Goal: Use online tool/utility: Utilize a website feature to perform a specific function

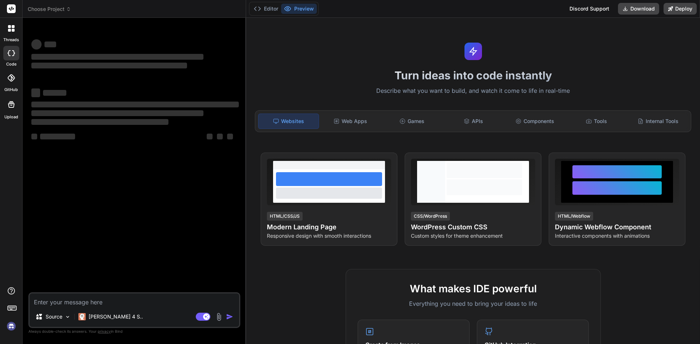
type textarea "x"
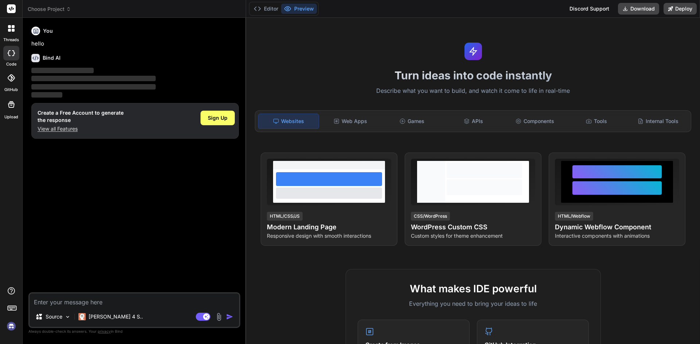
type textarea "# ---------- [PERSON_NAME] ----------"
type textarea "x"
click at [223, 116] on span "Sign Up" at bounding box center [218, 117] width 20 height 7
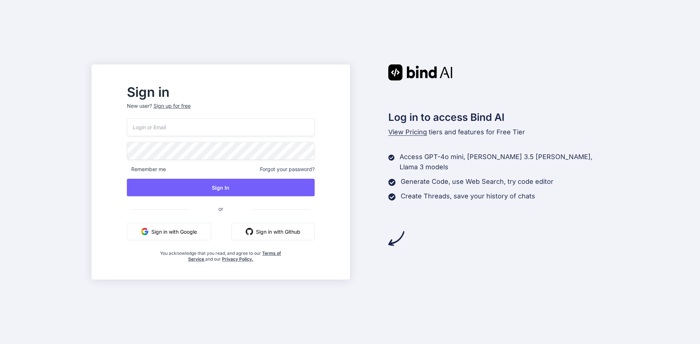
click at [188, 238] on button "Sign in with Google" at bounding box center [169, 231] width 84 height 17
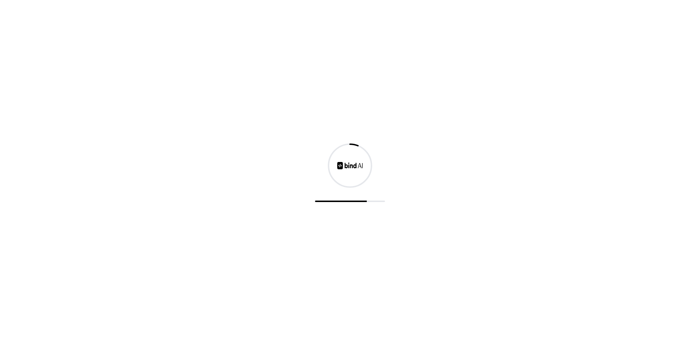
click at [340, 214] on div at bounding box center [350, 172] width 700 height 344
click at [293, 7] on div at bounding box center [350, 172] width 700 height 344
drag, startPoint x: 292, startPoint y: 4, endPoint x: 293, endPoint y: 0, distance: 4.4
click at [292, 4] on div at bounding box center [350, 172] width 700 height 344
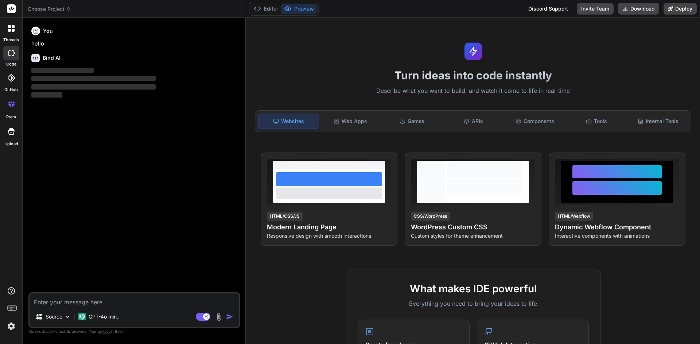
click at [248, 97] on div "Turn ideas into code instantly Describe what you want to build, and watch it co…" at bounding box center [473, 181] width 454 height 327
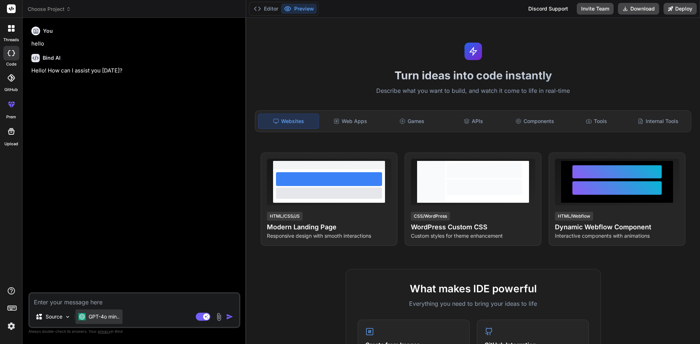
click at [85, 281] on div "GPT-4o min.." at bounding box center [98, 317] width 47 height 15
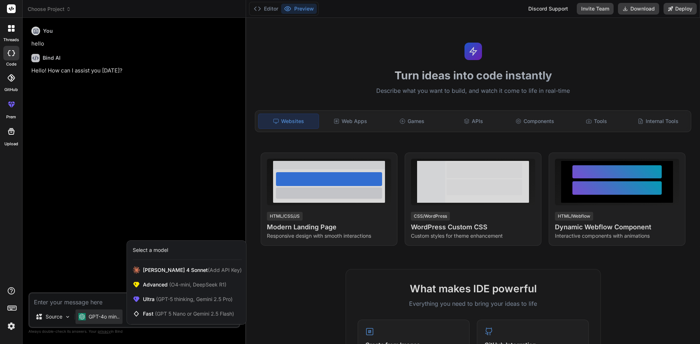
click at [78, 281] on div at bounding box center [350, 172] width 700 height 344
type textarea "x"
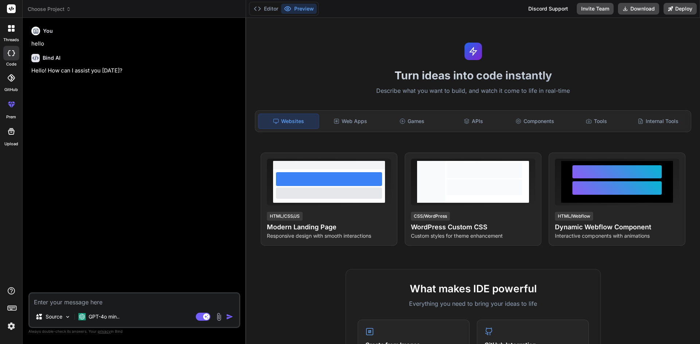
click at [78, 281] on textarea at bounding box center [135, 300] width 210 height 13
paste textarea "# ---------- [PERSON_NAME] ----------"
type textarea "# ---------- [PERSON_NAME] ----------"
type textarea "x"
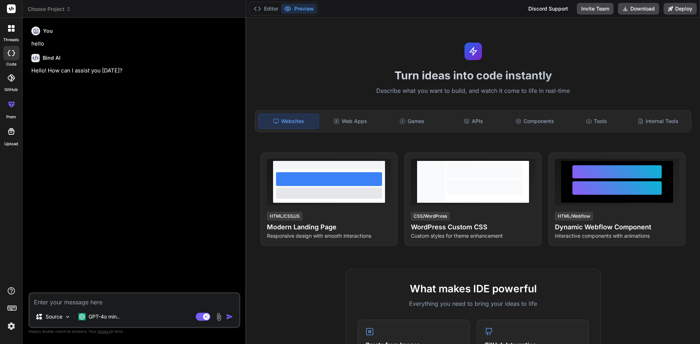
click at [106, 281] on textarea at bounding box center [135, 300] width 210 height 13
click at [111, 281] on textarea at bounding box center [135, 300] width 210 height 13
paste textarea "import discord import aiohttp import random from discord.ext import commands, t…"
type textarea "import discord import aiohttp import random from discord.ext import commands, t…"
type textarea "x"
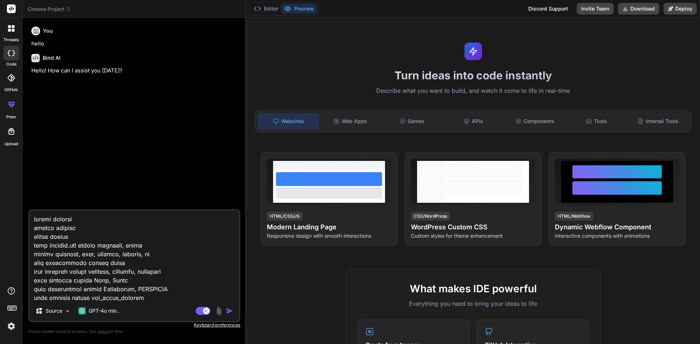
scroll to position [13051, 0]
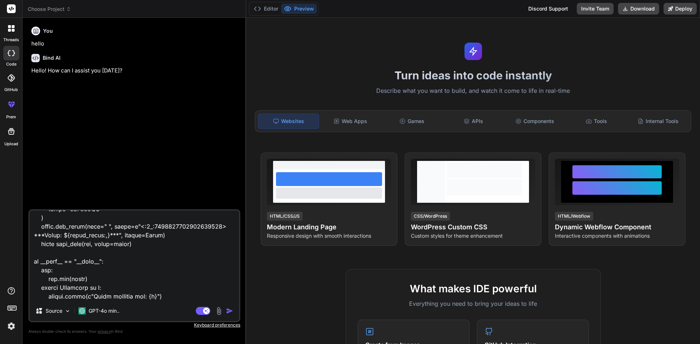
type textarea "import discord import aiohttp import random from discord.ext import commands, t…"
type textarea "x"
type textarea "import discord import aiohttp import random from discord.ext import commands, t…"
type textarea "x"
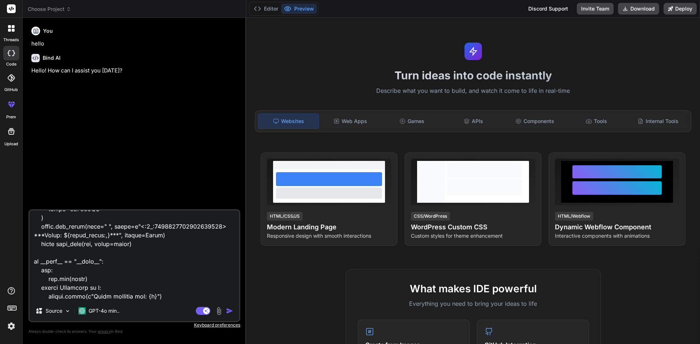
click at [141, 281] on textarea at bounding box center [135, 256] width 210 height 90
type textarea "import discord import aiohttp import random from discord.ext import commands, t…"
type textarea "x"
type textarea "import discord import aiohttp import random from discord.ext import commands, t…"
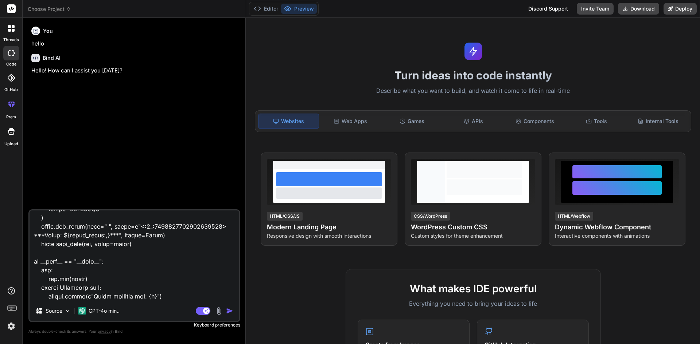
type textarea "x"
type textarea "import discord import aiohttp import random from discord.ext import commands, t…"
type textarea "x"
click at [52, 281] on div "Source GPT-4o min.. Agent Mode. When this toggle is activated, AI automatically…" at bounding box center [134, 266] width 212 height 113
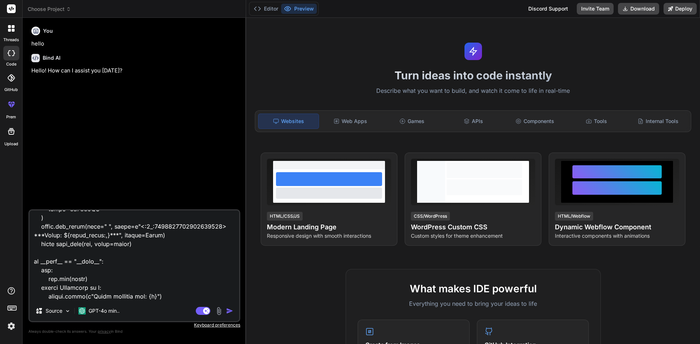
scroll to position [13078, 0]
click at [58, 281] on textarea at bounding box center [135, 256] width 210 height 90
type textarea "import discord import aiohttp import random from discord.ext import commands, t…"
type textarea "x"
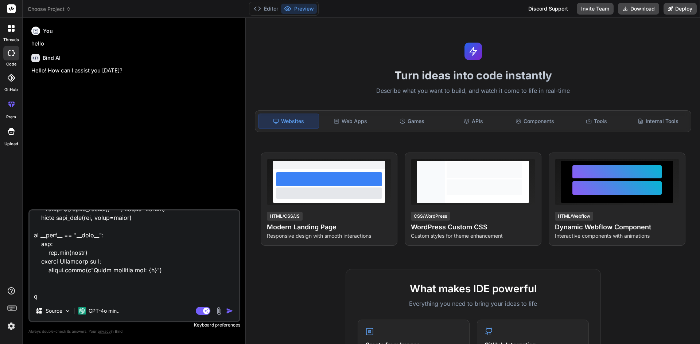
type textarea "import discord import aiohttp import random from discord.ext import commands, t…"
type textarea "x"
type textarea "import discord import aiohttp import random from discord.ext import commands, t…"
type textarea "x"
type textarea "import discord import aiohttp import random from discord.ext import commands, t…"
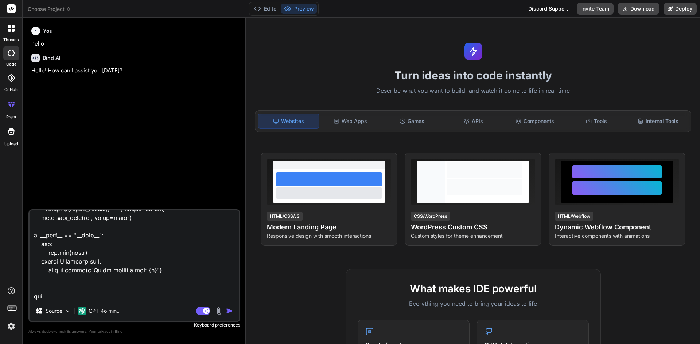
type textarea "x"
type textarea "import discord import aiohttp import random from discord.ext import commands, t…"
type textarea "x"
type textarea "import discord import aiohttp import random from discord.ext import commands, t…"
type textarea "x"
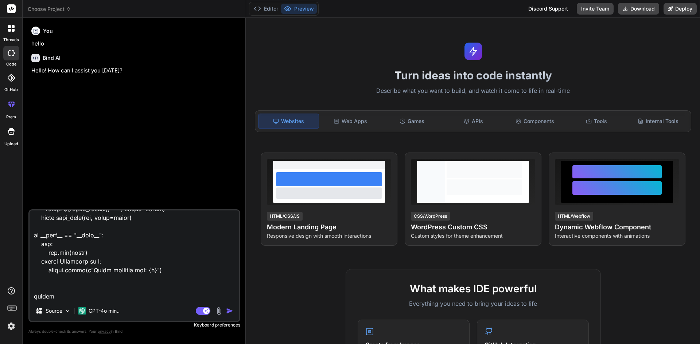
type textarea "import discord import aiohttp import random from discord.ext import commands, t…"
type textarea "x"
type textarea "import discord import aiohttp import random from discord.ext import commands, t…"
type textarea "x"
type textarea "import discord import aiohttp import random from discord.ext import commands, t…"
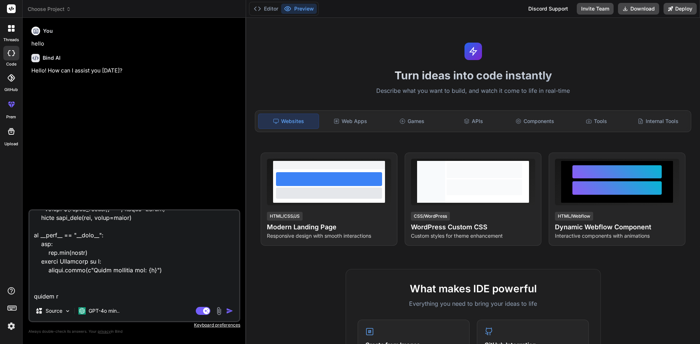
type textarea "x"
type textarea "import discord import aiohttp import random from discord.ext import commands, t…"
type textarea "x"
type textarea "import discord import aiohttp import random from discord.ext import commands, t…"
type textarea "x"
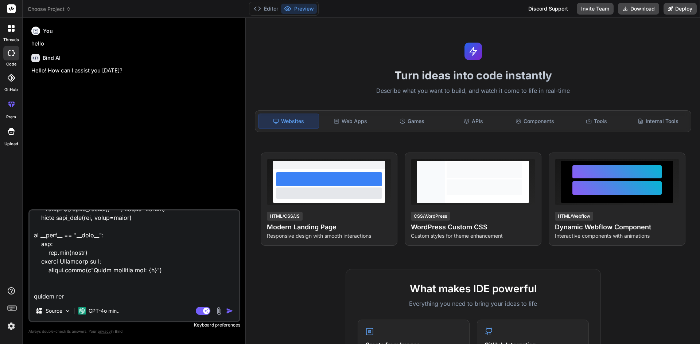
type textarea "import discord import aiohttp import random from discord.ext import commands, t…"
type textarea "x"
type textarea "import discord import aiohttp import random from discord.ext import commands, t…"
type textarea "x"
type textarea "import discord import aiohttp import random from discord.ext import commands, t…"
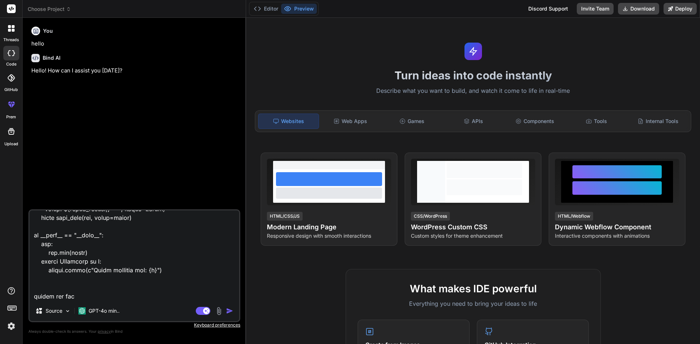
type textarea "x"
type textarea "import discord import aiohttp import random from discord.ext import commands, t…"
type textarea "x"
type textarea "import discord import aiohttp import random from discord.ext import commands, t…"
type textarea "x"
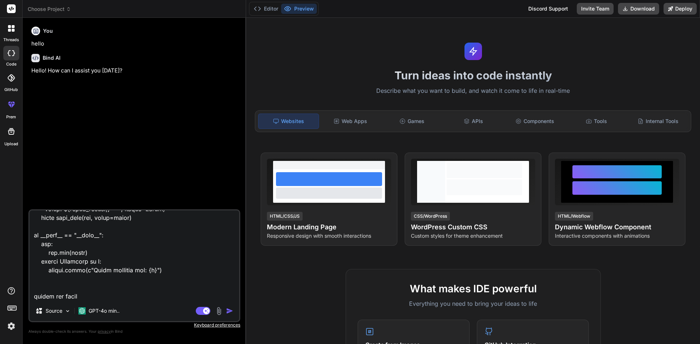
type textarea "import discord import aiohttp import random from discord.ext import commands, t…"
type textarea "x"
type textarea "import discord import aiohttp import random from discord.ext import commands, t…"
type textarea "x"
type textarea "import discord import aiohttp import random from discord.ext import commands, t…"
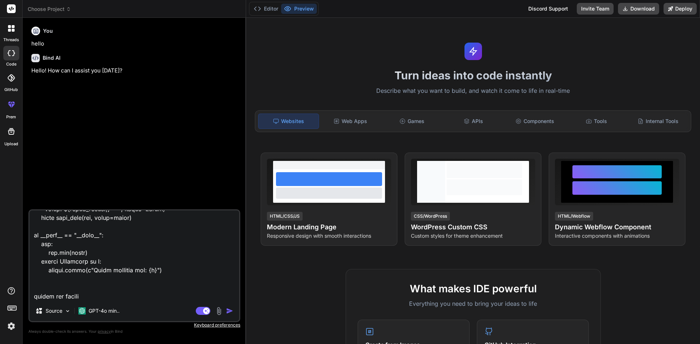
type textarea "x"
type textarea "import discord import aiohttp import random from discord.ext import commands, t…"
type textarea "x"
type textarea "import discord import aiohttp import random from discord.ext import commands, t…"
type textarea "x"
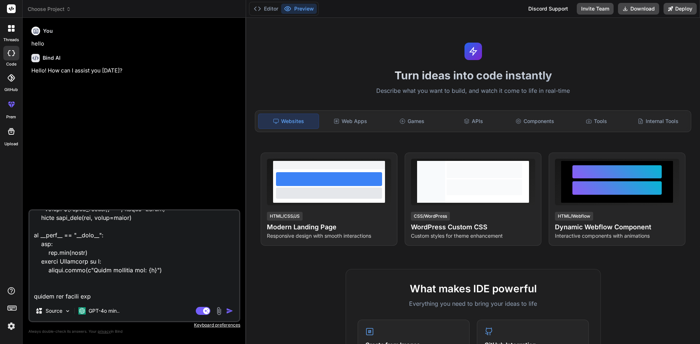
type textarea "import discord import aiohttp import random from discord.ext import commands, t…"
type textarea "x"
type textarea "import discord import aiohttp import random from discord.ext import commands, t…"
type textarea "x"
type textarea "import discord import aiohttp import random from discord.ext import commands, t…"
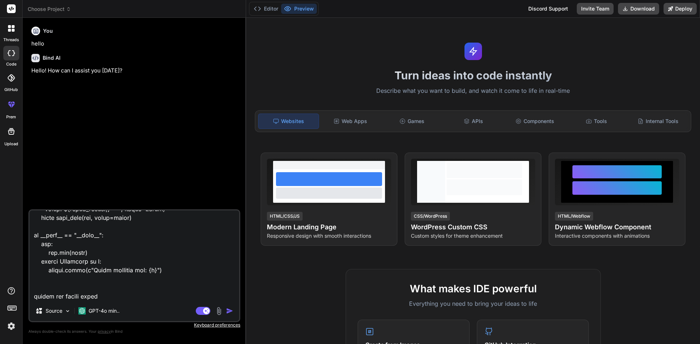
type textarea "x"
type textarea "import discord import aiohttp import random from discord.ext import commands, t…"
type textarea "x"
type textarea "import discord import aiohttp import random from discord.ext import commands, t…"
type textarea "x"
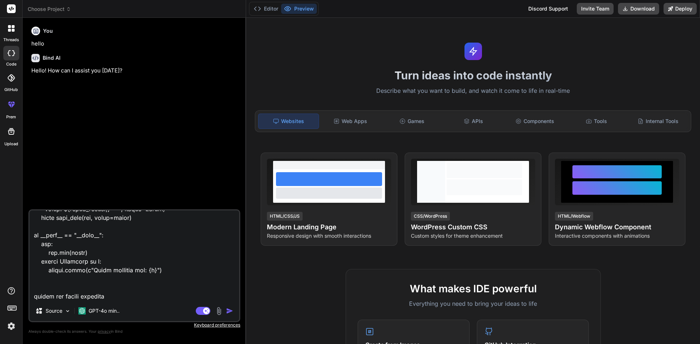
type textarea "import discord import aiohttp import random from discord.ext import commands, t…"
type textarea "x"
type textarea "import discord import aiohttp import random from discord.ext import commands, t…"
type textarea "x"
type textarea "import discord import aiohttp import random from discord.ext import commands, t…"
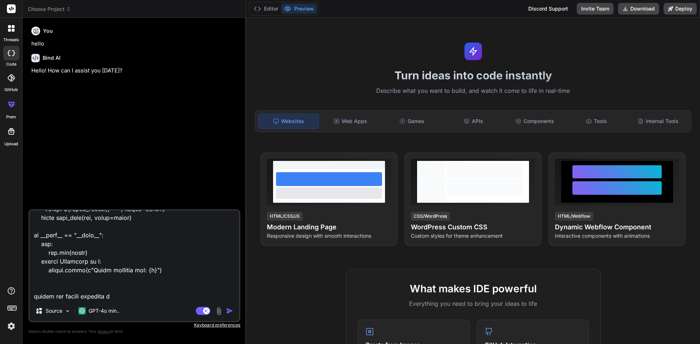
type textarea "x"
type textarea "import discord import aiohttp import random from discord.ext import commands, t…"
type textarea "x"
type textarea "import discord import aiohttp import random from discord.ext import commands, t…"
type textarea "x"
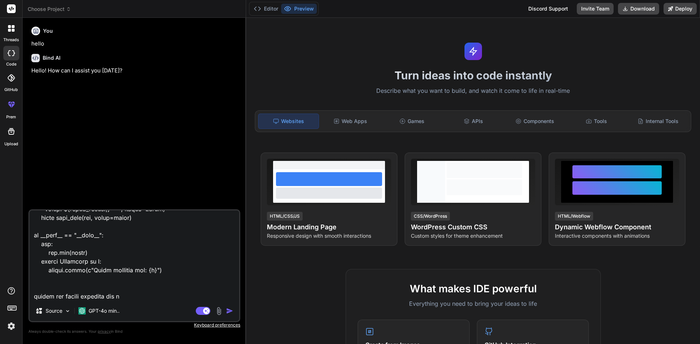
type textarea "import discord import aiohttp import random from discord.ext import commands, t…"
type textarea "x"
type textarea "import discord import aiohttp import random from discord.ext import commands, t…"
type textarea "x"
type textarea "import discord import aiohttp import random from discord.ext import commands, t…"
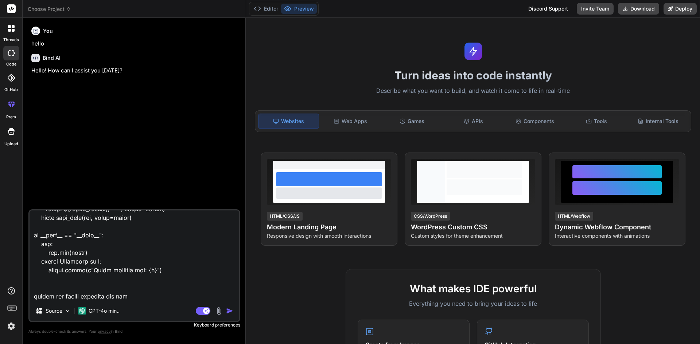
type textarea "x"
type textarea "import discord import aiohttp import random from discord.ext import commands, t…"
type textarea "x"
type textarea "import discord import aiohttp import random from discord.ext import commands, t…"
type textarea "x"
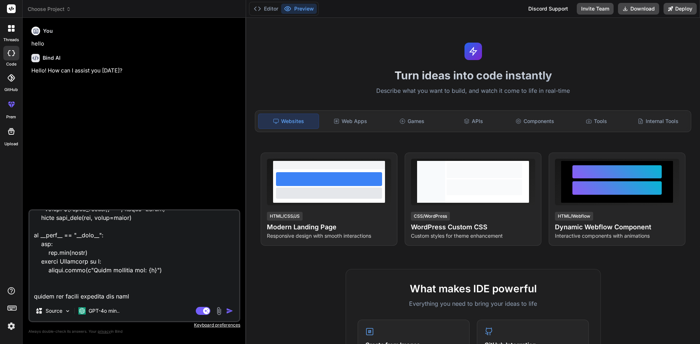
type textarea "import discord import aiohttp import random from discord.ext import commands, t…"
type textarea "x"
type textarea "import discord import aiohttp import random from discord.ext import commands, t…"
type textarea "x"
type textarea "import discord import aiohttp import random from discord.ext import commands, t…"
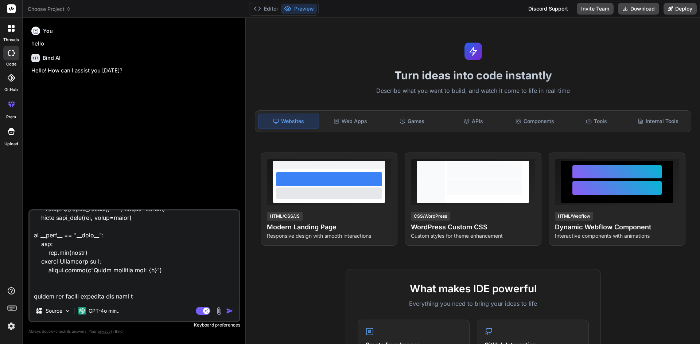
type textarea "x"
type textarea "import discord import aiohttp import random from discord.ext import commands, t…"
type textarea "x"
type textarea "import discord import aiohttp import random from discord.ext import commands, t…"
type textarea "x"
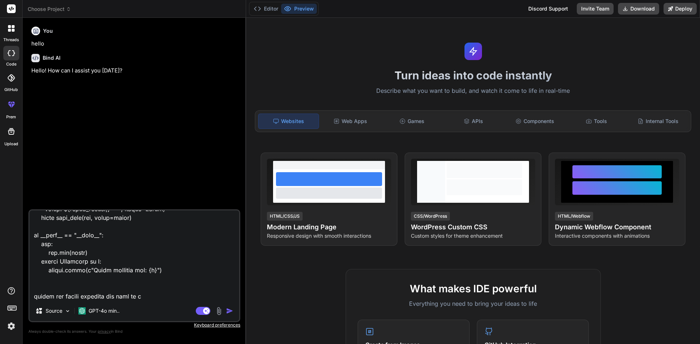
type textarea "import discord import aiohttp import random from discord.ext import commands, t…"
type textarea "x"
type textarea "import discord import aiohttp import random from discord.ext import commands, t…"
type textarea "x"
type textarea "import discord import aiohttp import random from discord.ext import commands, t…"
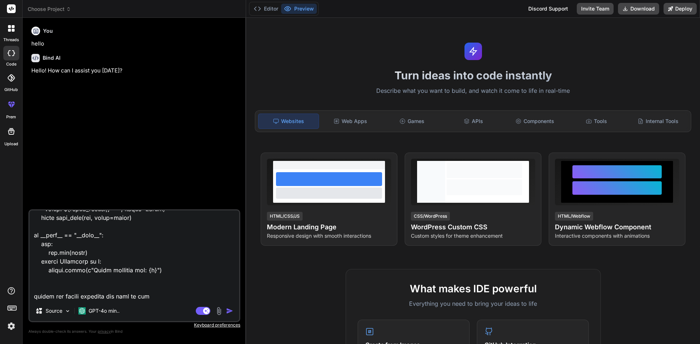
type textarea "x"
type textarea "import discord import aiohttp import random from discord.ext import commands, t…"
type textarea "x"
type textarea "import discord import aiohttp import random from discord.ext import commands, t…"
type textarea "x"
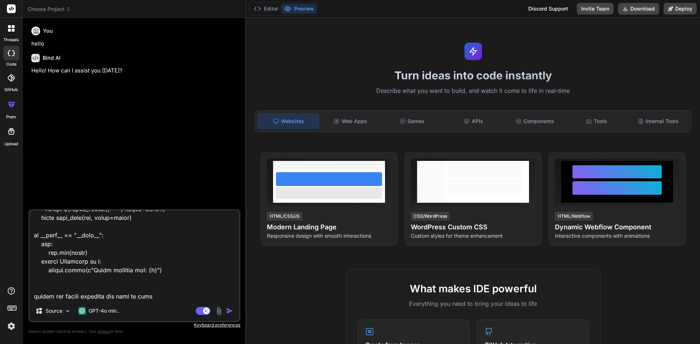
type textarea "import discord import aiohttp import random from discord.ext import commands, t…"
type textarea "x"
type textarea "import discord import aiohttp import random from discord.ext import commands, t…"
type textarea "x"
type textarea "import discord import aiohttp import random from discord.ext import commands, t…"
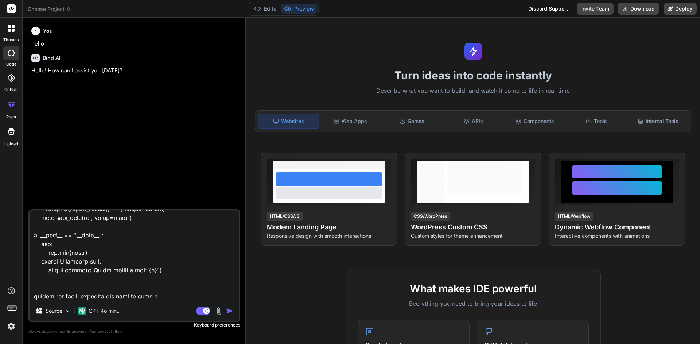
type textarea "x"
type textarea "import discord import aiohttp import random from discord.ext import commands, t…"
type textarea "x"
type textarea "import discord import aiohttp import random from discord.ext import commands, t…"
type textarea "x"
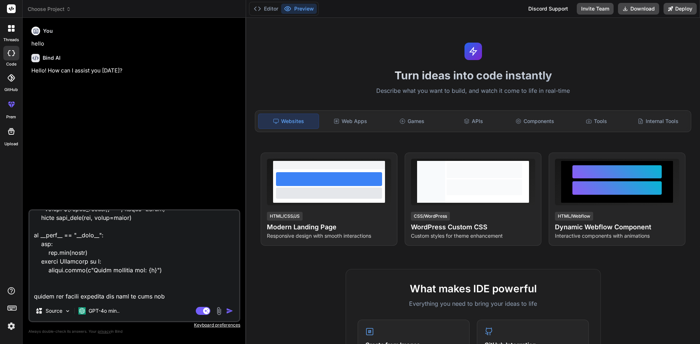
type textarea "import discord import aiohttp import random from discord.ext import commands, t…"
type textarea "x"
type textarea "import discord import aiohttp import random from discord.ext import commands, t…"
type textarea "x"
type textarea "import discord import aiohttp import random from discord.ext import commands, t…"
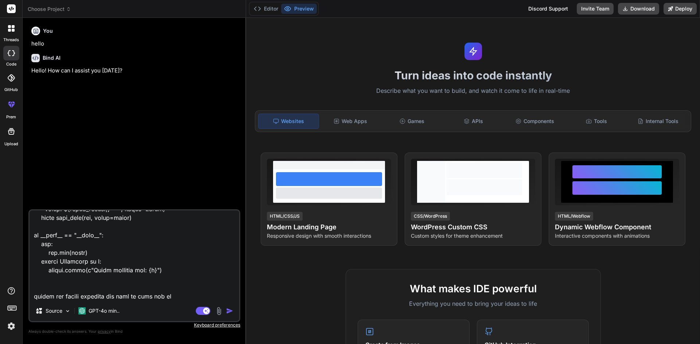
type textarea "x"
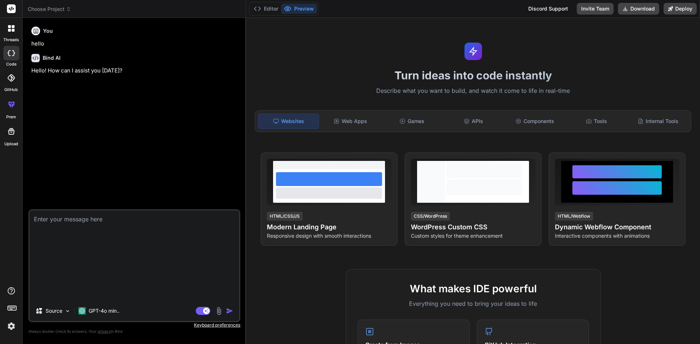
type textarea "x"
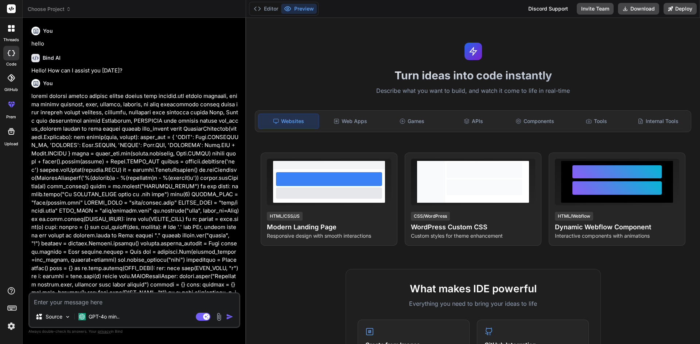
scroll to position [52, 0]
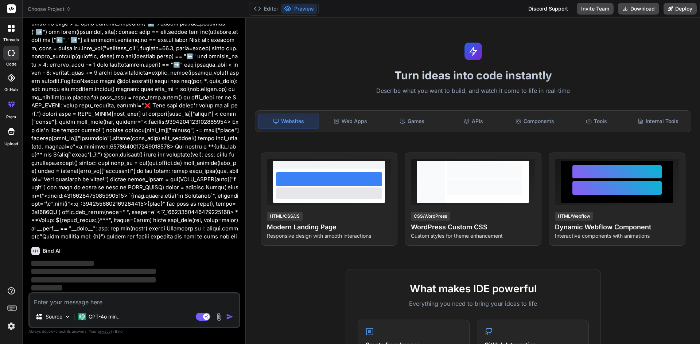
drag, startPoint x: 174, startPoint y: 172, endPoint x: 170, endPoint y: 300, distance: 127.6
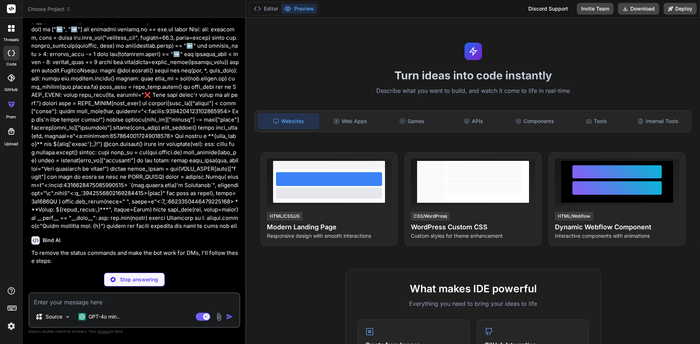
scroll to position [4715, 0]
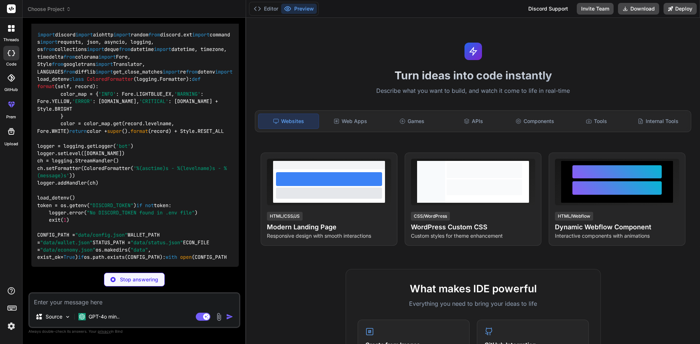
drag, startPoint x: 192, startPoint y: 229, endPoint x: 183, endPoint y: 294, distance: 65.9
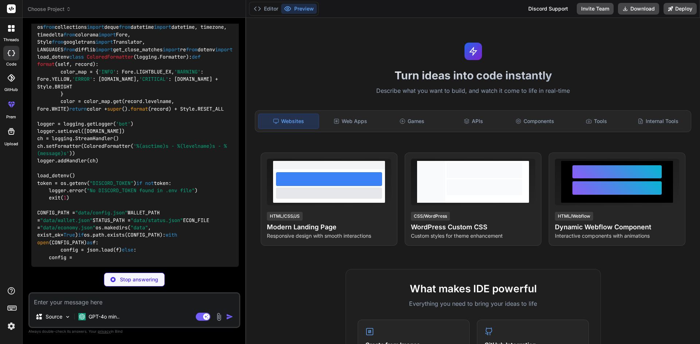
scroll to position [5106, 0]
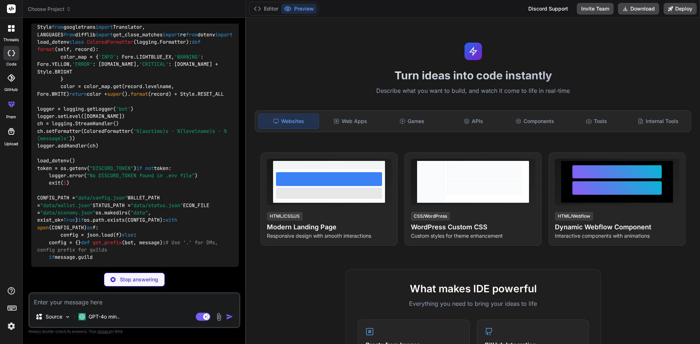
click at [264, 14] on div "Editor Preview" at bounding box center [284, 9] width 70 height 14
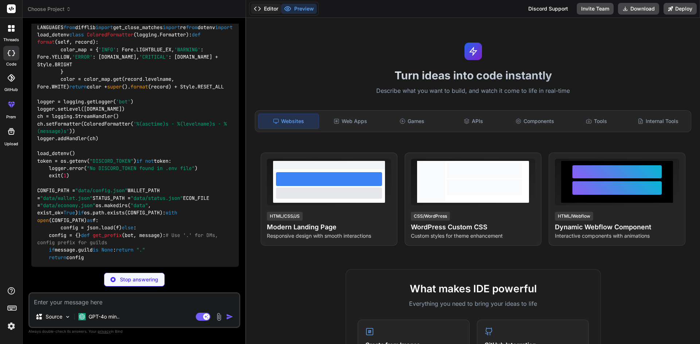
click at [265, 7] on button "Editor" at bounding box center [266, 9] width 30 height 10
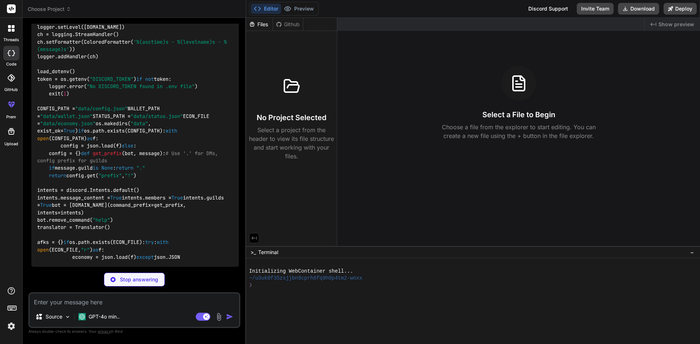
scroll to position [5251, 0]
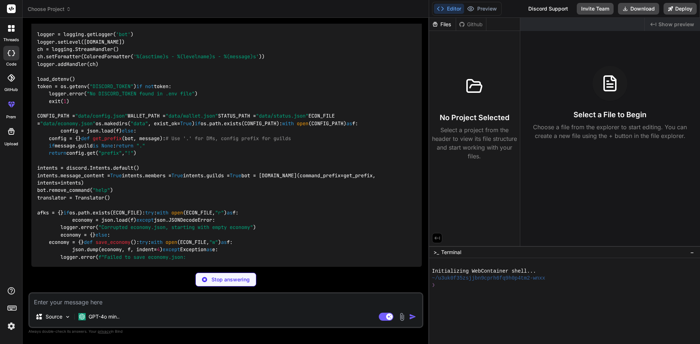
drag, startPoint x: 246, startPoint y: 102, endPoint x: 445, endPoint y: 124, distance: 200.5
click at [445, 124] on div "Choose Project Created with Pixso. Bind AI Web Search Created with Pixso. Code …" at bounding box center [361, 172] width 677 height 344
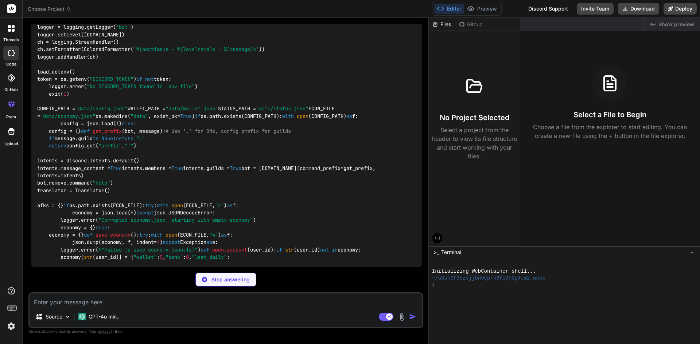
drag, startPoint x: 303, startPoint y: 163, endPoint x: 279, endPoint y: 247, distance: 87.6
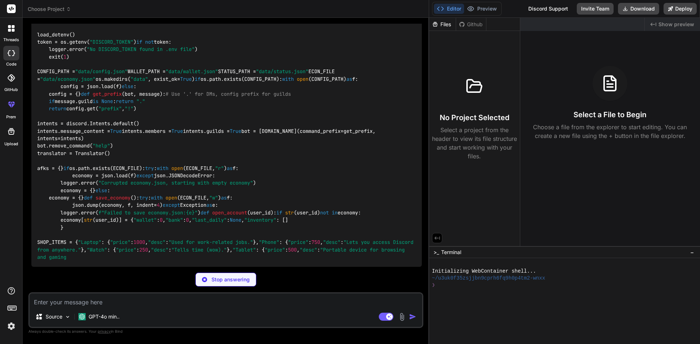
drag, startPoint x: 295, startPoint y: 88, endPoint x: 272, endPoint y: 163, distance: 78.5
drag, startPoint x: 317, startPoint y: 83, endPoint x: 315, endPoint y: 104, distance: 20.5
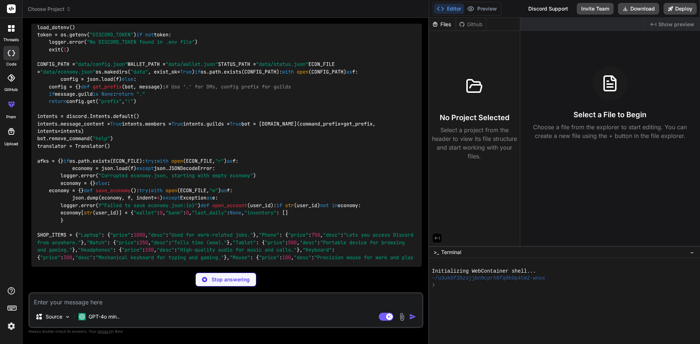
drag, startPoint x: 325, startPoint y: 131, endPoint x: 325, endPoint y: 137, distance: 6.2
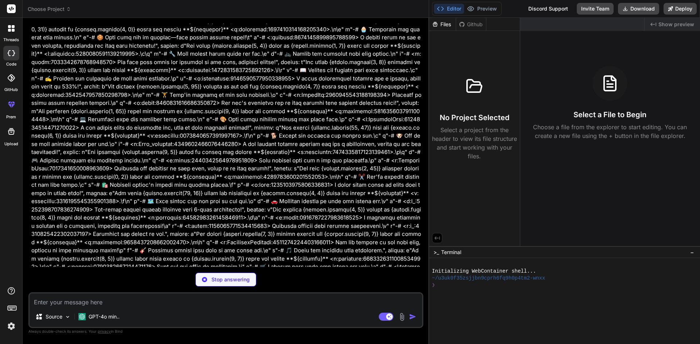
scroll to position [1485, 0]
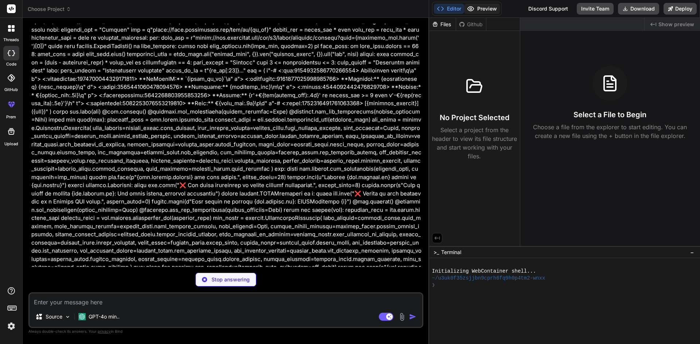
click at [464, 5] on button "Preview" at bounding box center [482, 9] width 36 height 10
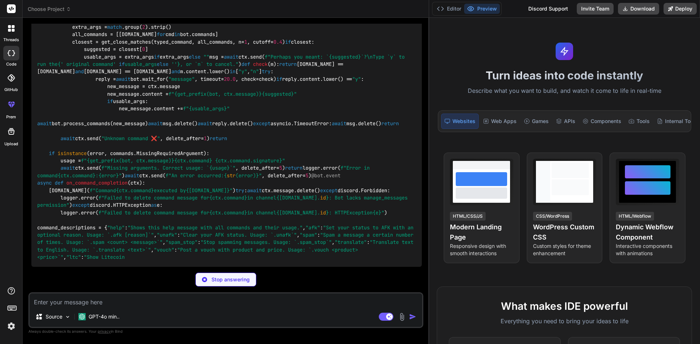
drag, startPoint x: 324, startPoint y: 200, endPoint x: 320, endPoint y: 200, distance: 4.1
drag, startPoint x: 335, startPoint y: 163, endPoint x: 332, endPoint y: 173, distance: 10.3
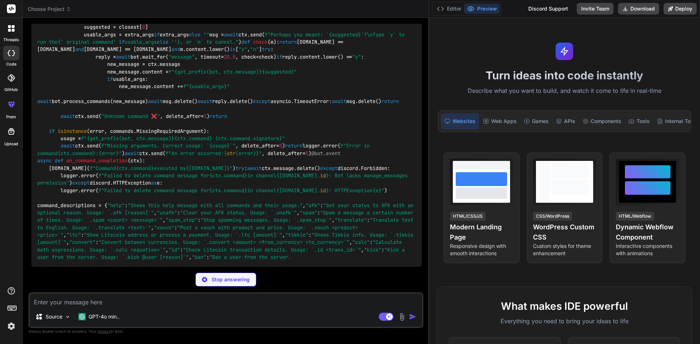
scroll to position [3965, 0]
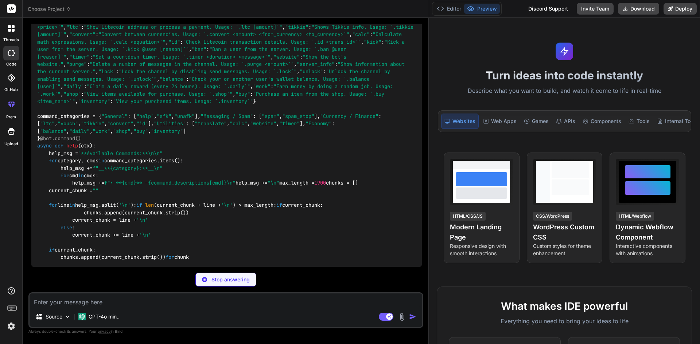
drag, startPoint x: 310, startPoint y: 176, endPoint x: 307, endPoint y: 242, distance: 66.7
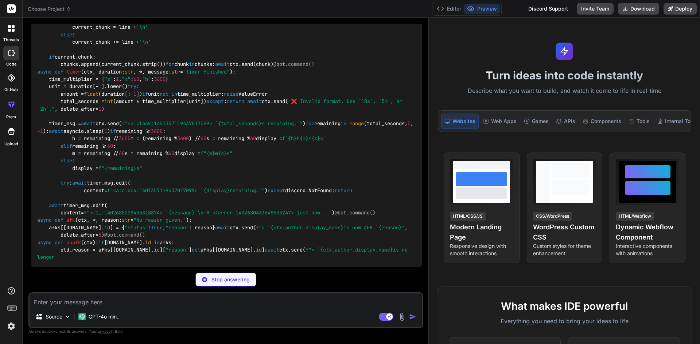
drag, startPoint x: 275, startPoint y: 121, endPoint x: 256, endPoint y: 236, distance: 116.7
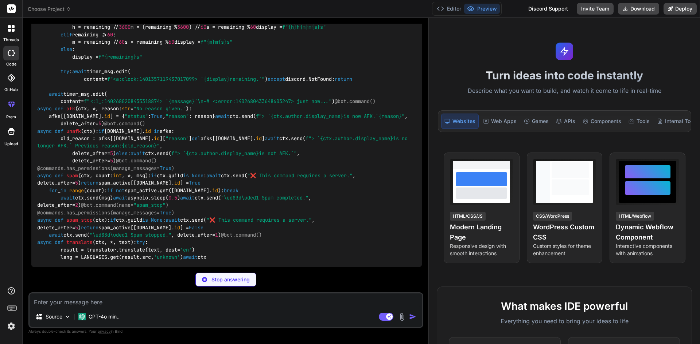
drag, startPoint x: 313, startPoint y: 140, endPoint x: 294, endPoint y: 243, distance: 104.7
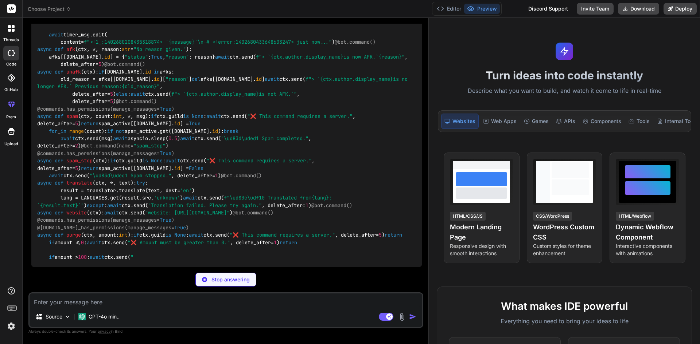
scroll to position [5176, 0]
drag, startPoint x: 305, startPoint y: 62, endPoint x: 269, endPoint y: 225, distance: 166.1
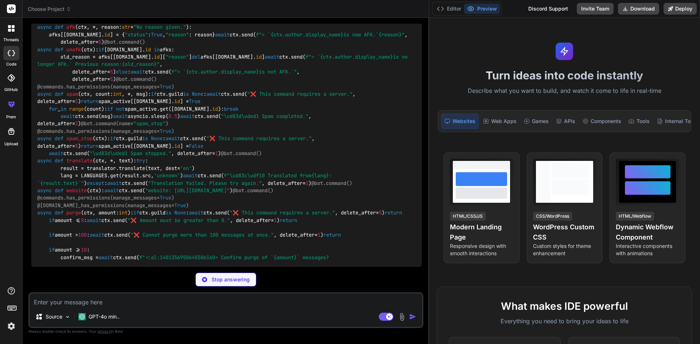
drag, startPoint x: 309, startPoint y: 133, endPoint x: 294, endPoint y: 205, distance: 73.6
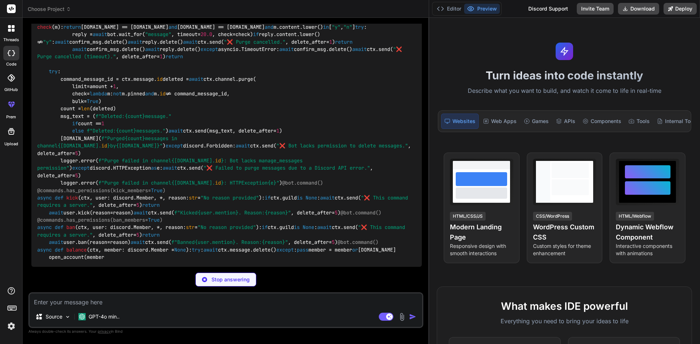
scroll to position [5679, 0]
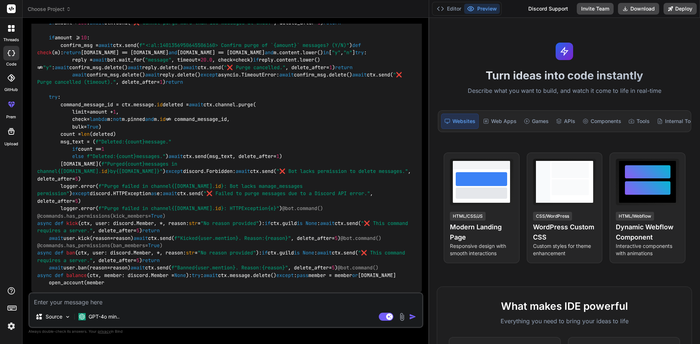
type textarea "x"
drag, startPoint x: 220, startPoint y: 256, endPoint x: 193, endPoint y: 300, distance: 51.7
drag, startPoint x: 132, startPoint y: 203, endPoint x: 149, endPoint y: 202, distance: 16.8
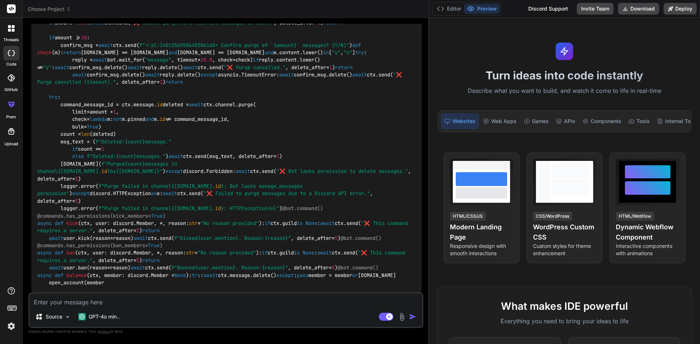
click at [132, 281] on textarea at bounding box center [226, 300] width 393 height 13
drag, startPoint x: 145, startPoint y: 308, endPoint x: 140, endPoint y: 300, distance: 9.1
click at [144, 281] on div "Source GPT-4o min.. Agent Mode. When this toggle is activated, AI automatically…" at bounding box center [225, 311] width 395 height 36
click at [99, 281] on textarea at bounding box center [226, 300] width 393 height 13
type textarea "w"
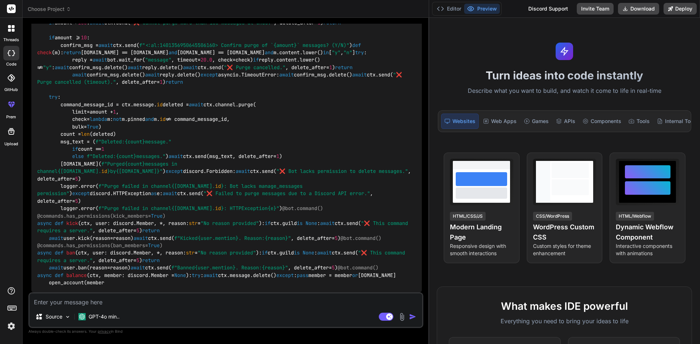
type textarea "x"
type textarea "wh"
type textarea "x"
type textarea "why"
type textarea "x"
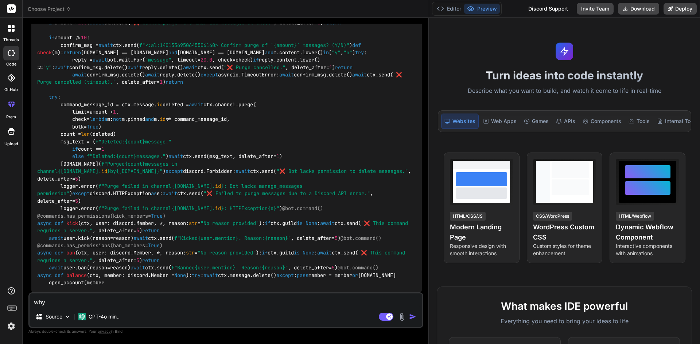
type textarea "whyd"
type textarea "x"
type textarea "whydi"
type textarea "x"
type textarea "whyd"
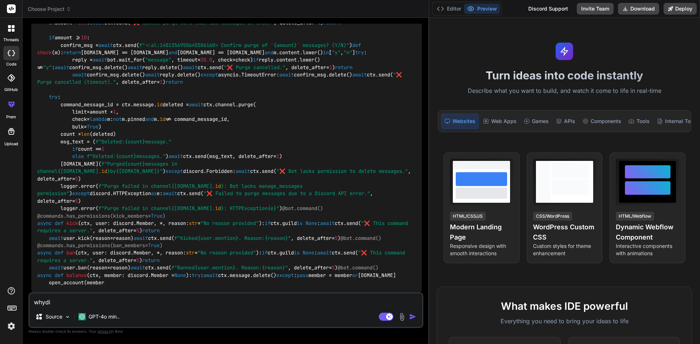
type textarea "x"
type textarea "why"
type textarea "x"
type textarea "why"
type textarea "x"
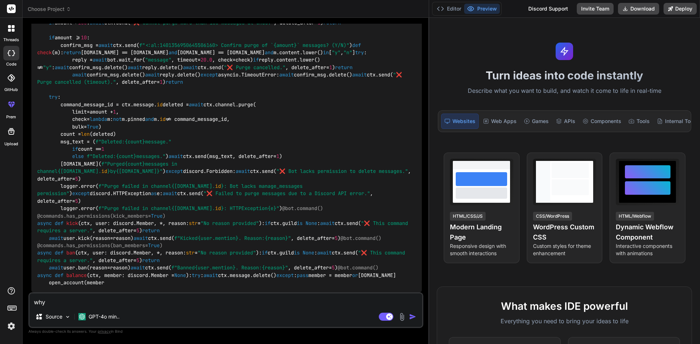
type textarea "why d"
type textarea "x"
type textarea "why di"
type textarea "x"
type textarea "why did"
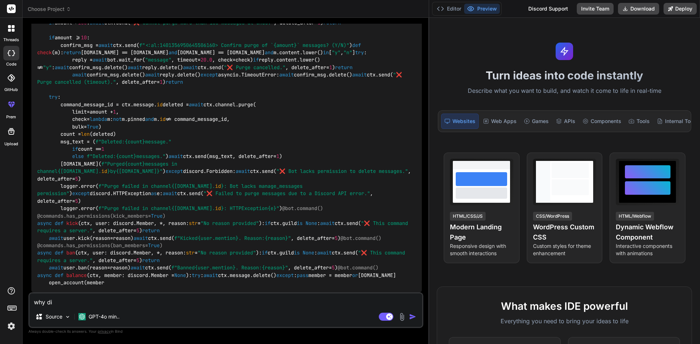
type textarea "x"
type textarea "why didu"
type textarea "x"
type textarea "why didu"
type textarea "x"
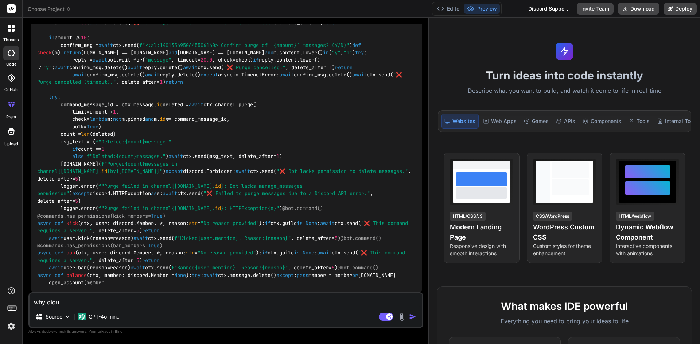
type textarea "why didu s"
type textarea "x"
type textarea "why didu st"
type textarea "x"
type textarea "why didu sto"
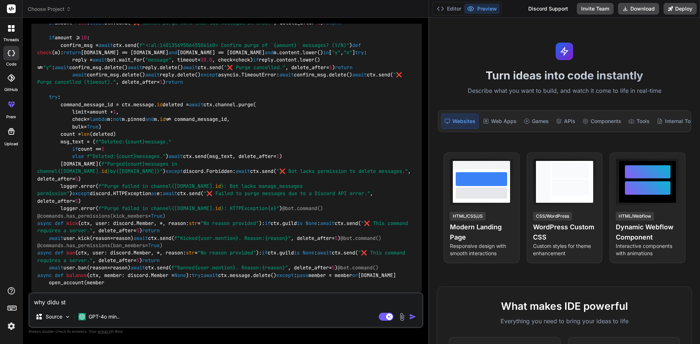
type textarea "x"
type textarea "why didu st"
type textarea "x"
type textarea "why didu s"
type textarea "x"
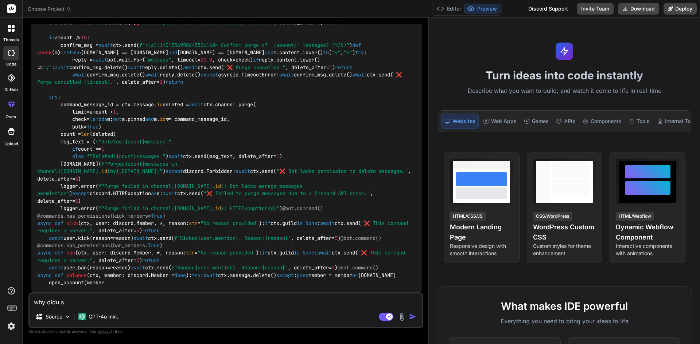
type textarea "why didu"
type textarea "x"
type textarea "why didu"
type textarea "x"
type textarea "why did"
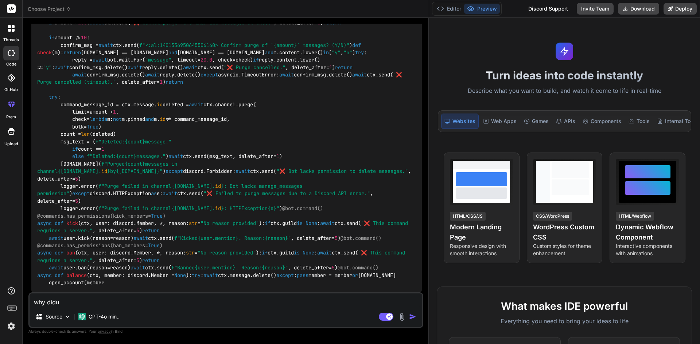
type textarea "x"
type textarea "why did"
type textarea "x"
type textarea "why did u"
type textarea "x"
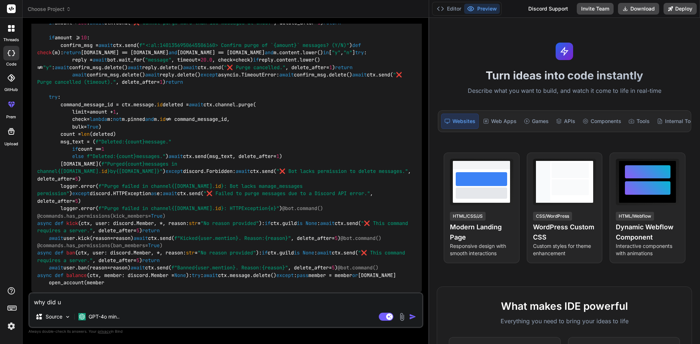
type textarea "why did u"
type textarea "x"
type textarea "why did u s"
type textarea "x"
type textarea "why did u st"
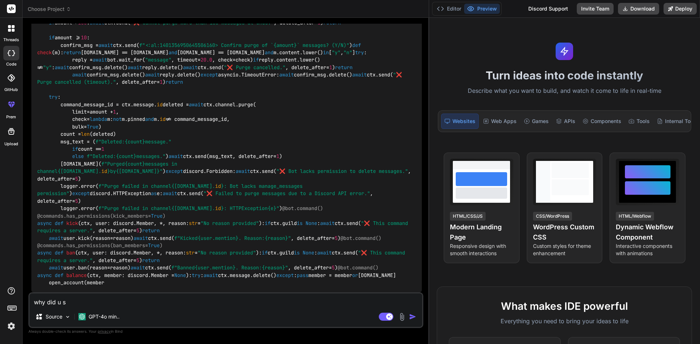
type textarea "x"
type textarea "why did u sto"
type textarea "x"
type textarea "why did u stop"
type textarea "x"
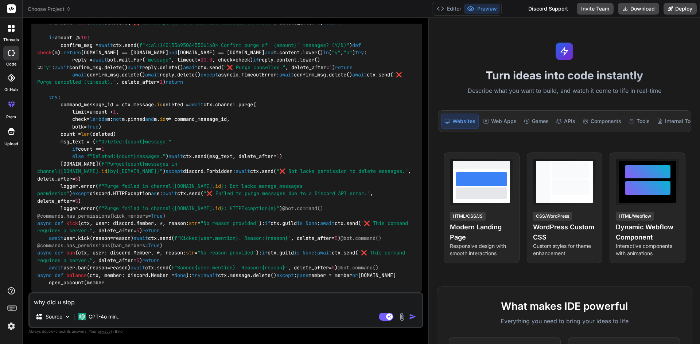
type textarea "why did u stop"
type textarea "x"
type textarea "why did u stop a"
type textarea "x"
type textarea "why did u stop at"
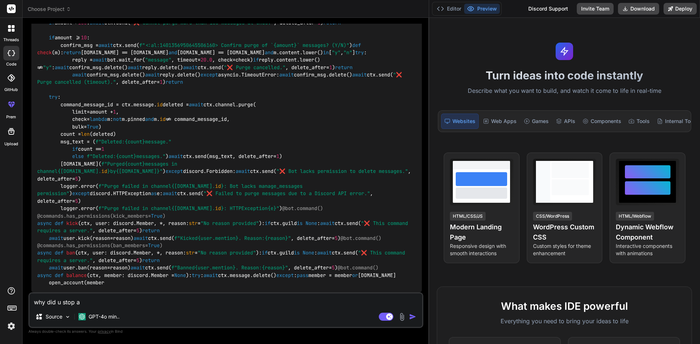
type textarea "x"
type textarea "why did u stop at"
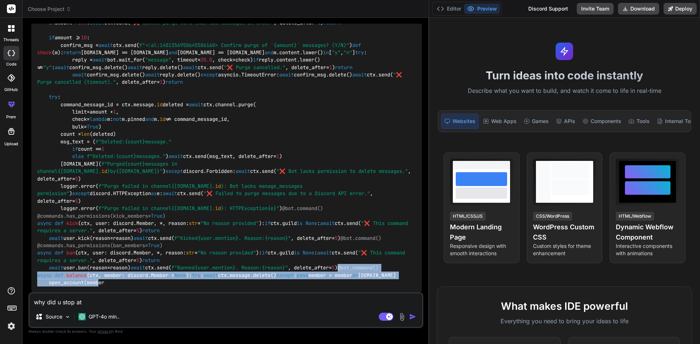
drag, startPoint x: 116, startPoint y: 286, endPoint x: 36, endPoint y: 223, distance: 102.3
copy code "@bot.command() async def balance ( ctx, member: discord.Member = None ): try : …"
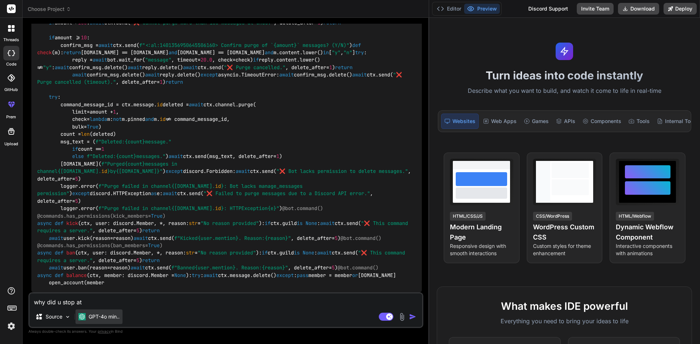
click at [114, 281] on div "GPT-4o min.." at bounding box center [98, 317] width 47 height 15
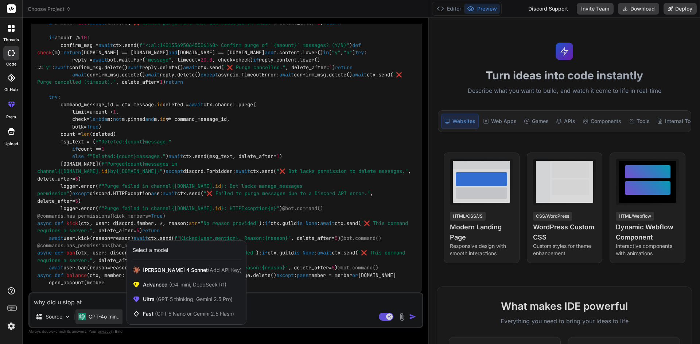
click at [90, 281] on div at bounding box center [350, 172] width 700 height 344
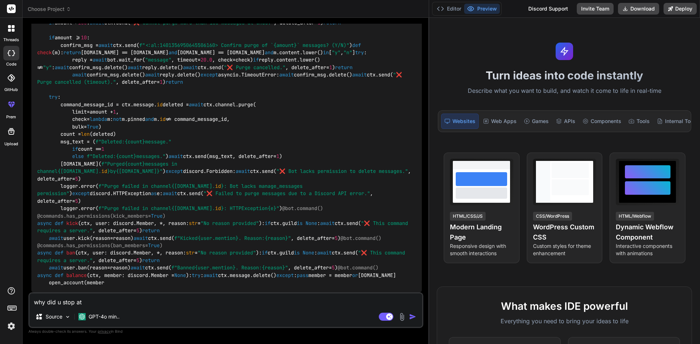
click at [90, 281] on textarea "why did u stop at" at bounding box center [226, 300] width 393 height 13
click at [126, 281] on textarea "why did u stop at" at bounding box center [226, 300] width 393 height 13
type textarea "x"
type textarea "why did u stop at"
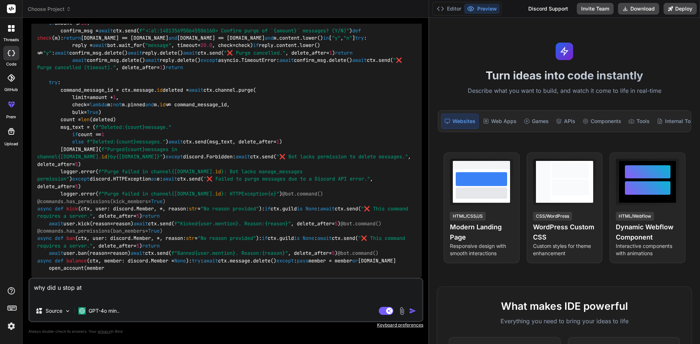
type textarea "x"
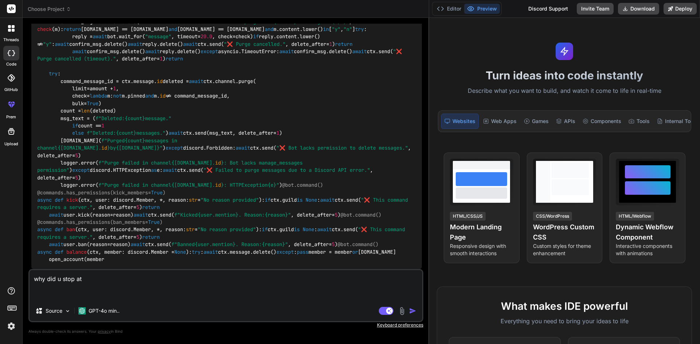
paste textarea "@bot.command() async def balance(ctx, member: discord.Member = None): try: awai…"
type textarea "why did u stop at @bot.command() async def balance(ctx, member: discord.Member …"
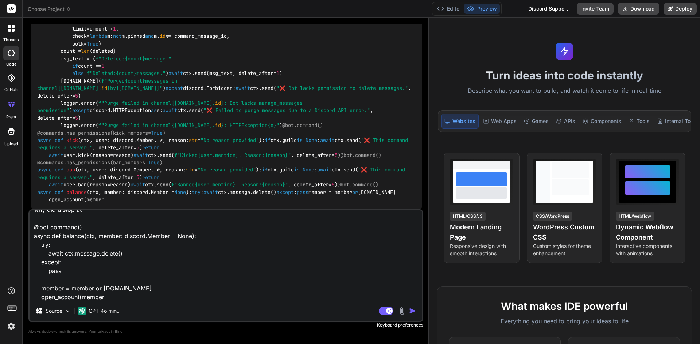
type textarea "x"
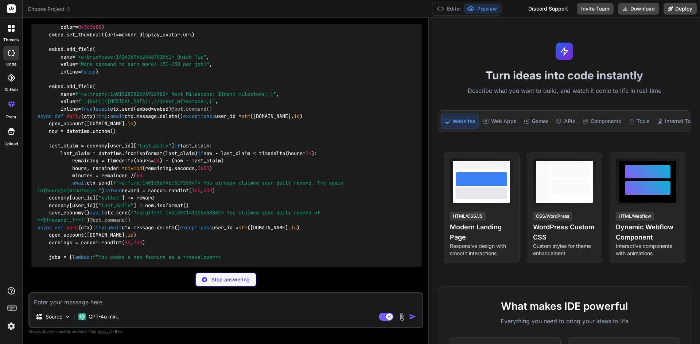
scroll to position [5848, 0]
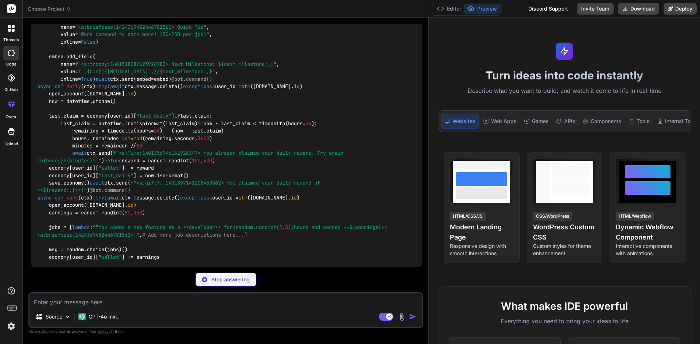
type textarea "x"
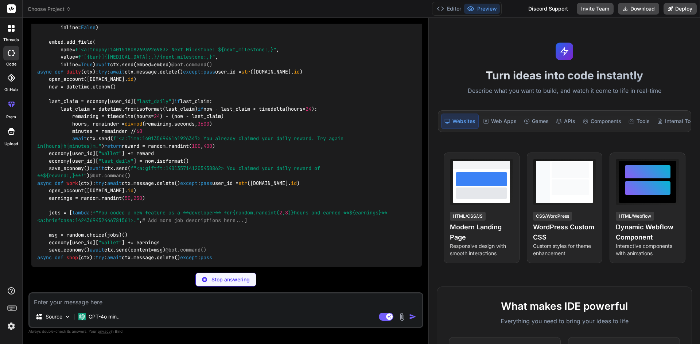
drag, startPoint x: 135, startPoint y: 193, endPoint x: 74, endPoint y: 185, distance: 61.0
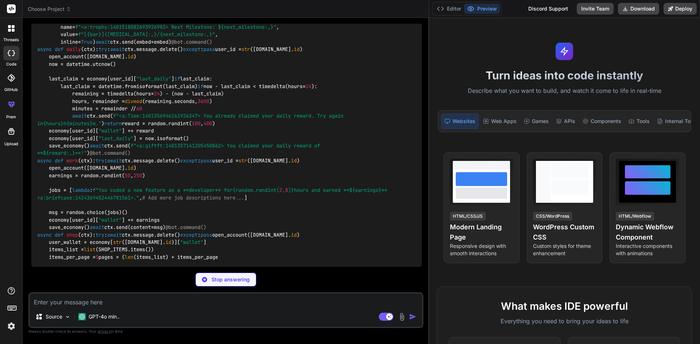
drag, startPoint x: 194, startPoint y: 110, endPoint x: 181, endPoint y: 270, distance: 160.8
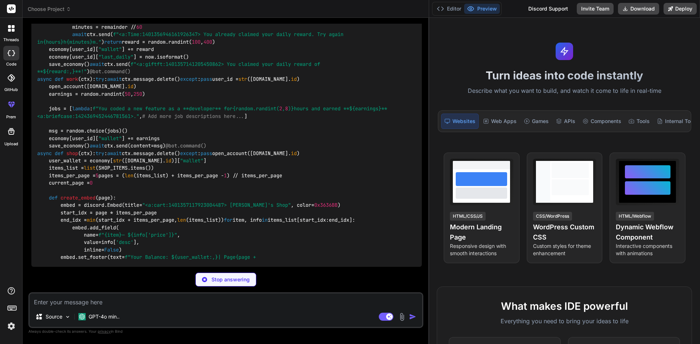
scroll to position [6614, 0]
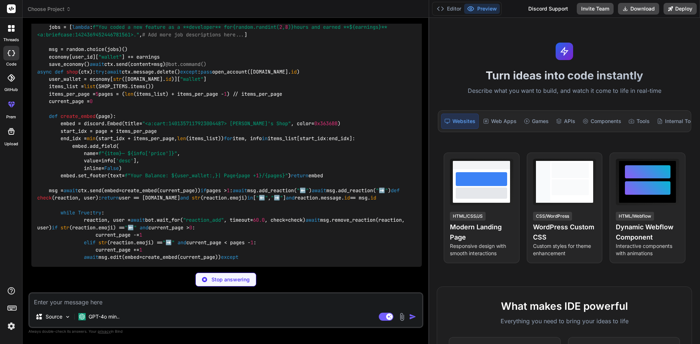
drag, startPoint x: 263, startPoint y: 65, endPoint x: 248, endPoint y: 165, distance: 101.7
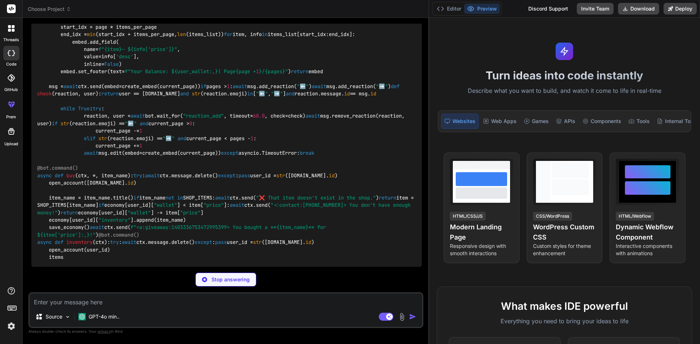
drag, startPoint x: 223, startPoint y: 46, endPoint x: 202, endPoint y: 156, distance: 112.7
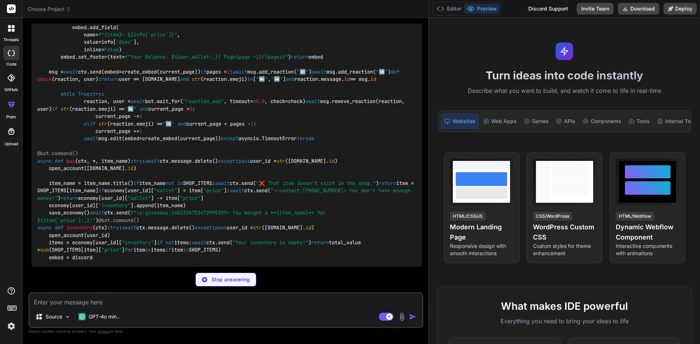
scroll to position [7053, 0]
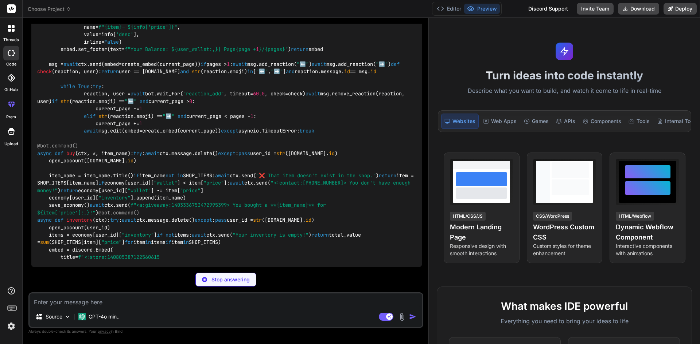
drag, startPoint x: 207, startPoint y: 164, endPoint x: 193, endPoint y: 207, distance: 44.8
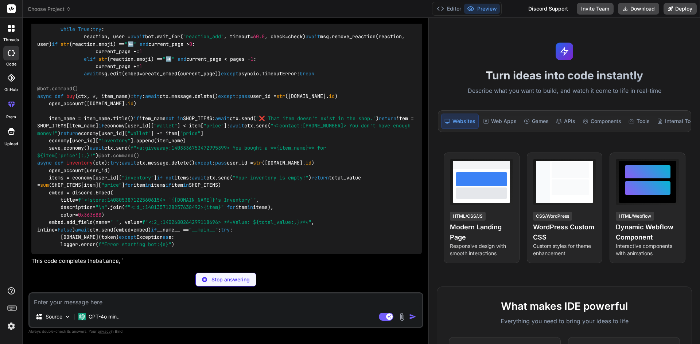
drag, startPoint x: 197, startPoint y: 119, endPoint x: 170, endPoint y: 160, distance: 48.9
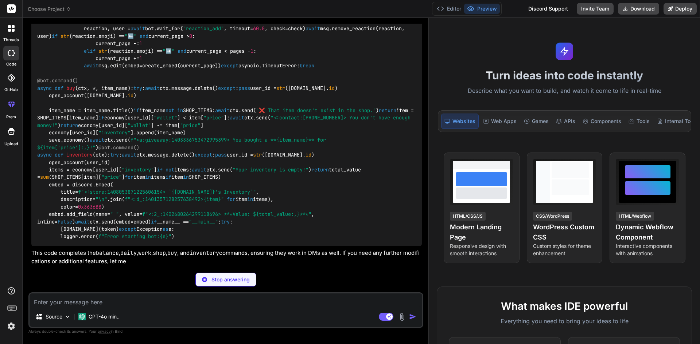
scroll to position [7130, 0]
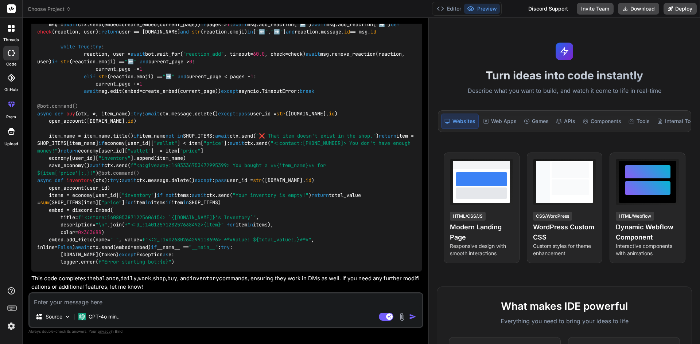
drag, startPoint x: 226, startPoint y: 98, endPoint x: 200, endPoint y: 167, distance: 73.5
drag, startPoint x: 188, startPoint y: 256, endPoint x: 146, endPoint y: 206, distance: 66.0
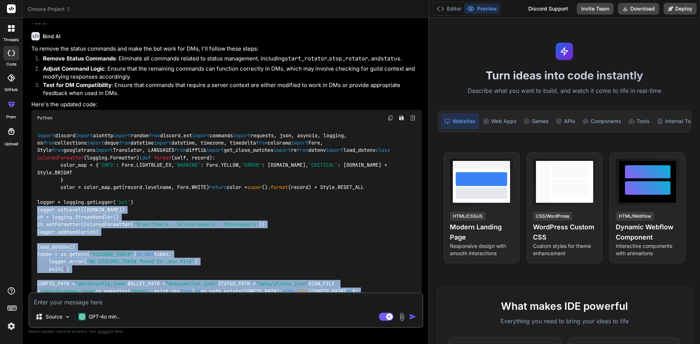
scroll to position [2636, 0]
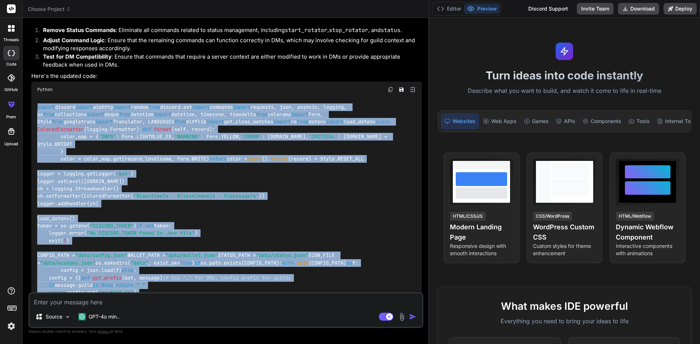
drag, startPoint x: 105, startPoint y: 76, endPoint x: 33, endPoint y: 103, distance: 76.4
copy code "import discord import aiohttp import random from discord.ext import commands im…"
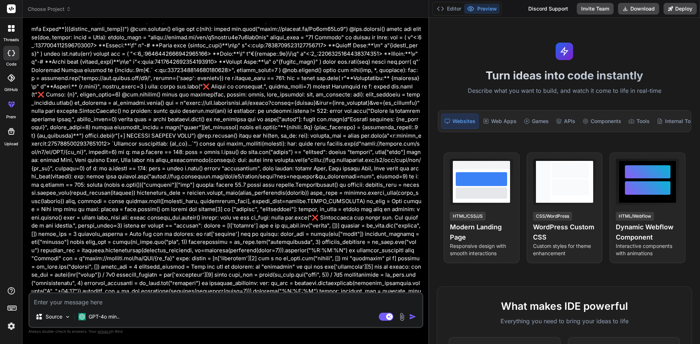
scroll to position [1142, 0]
